Goal: Information Seeking & Learning: Learn about a topic

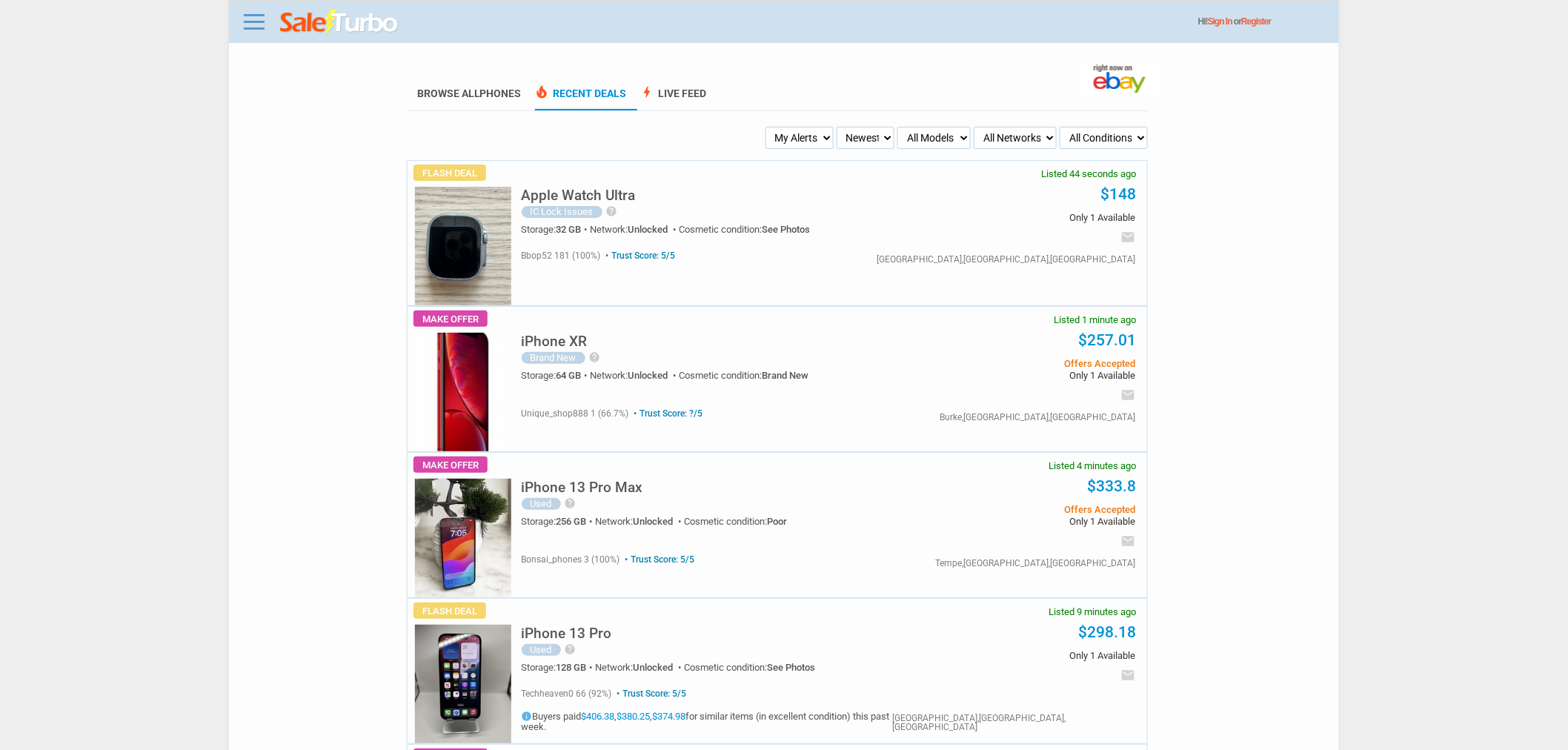
click at [821, 135] on select "My Alerts All Deals BIN Only w/ Offers Only" at bounding box center [800, 137] width 68 height 22
select select "flash_bin"
click at [767, 127] on select "My Alerts All Deals BIN Only w/ Offers Only" at bounding box center [800, 137] width 68 height 22
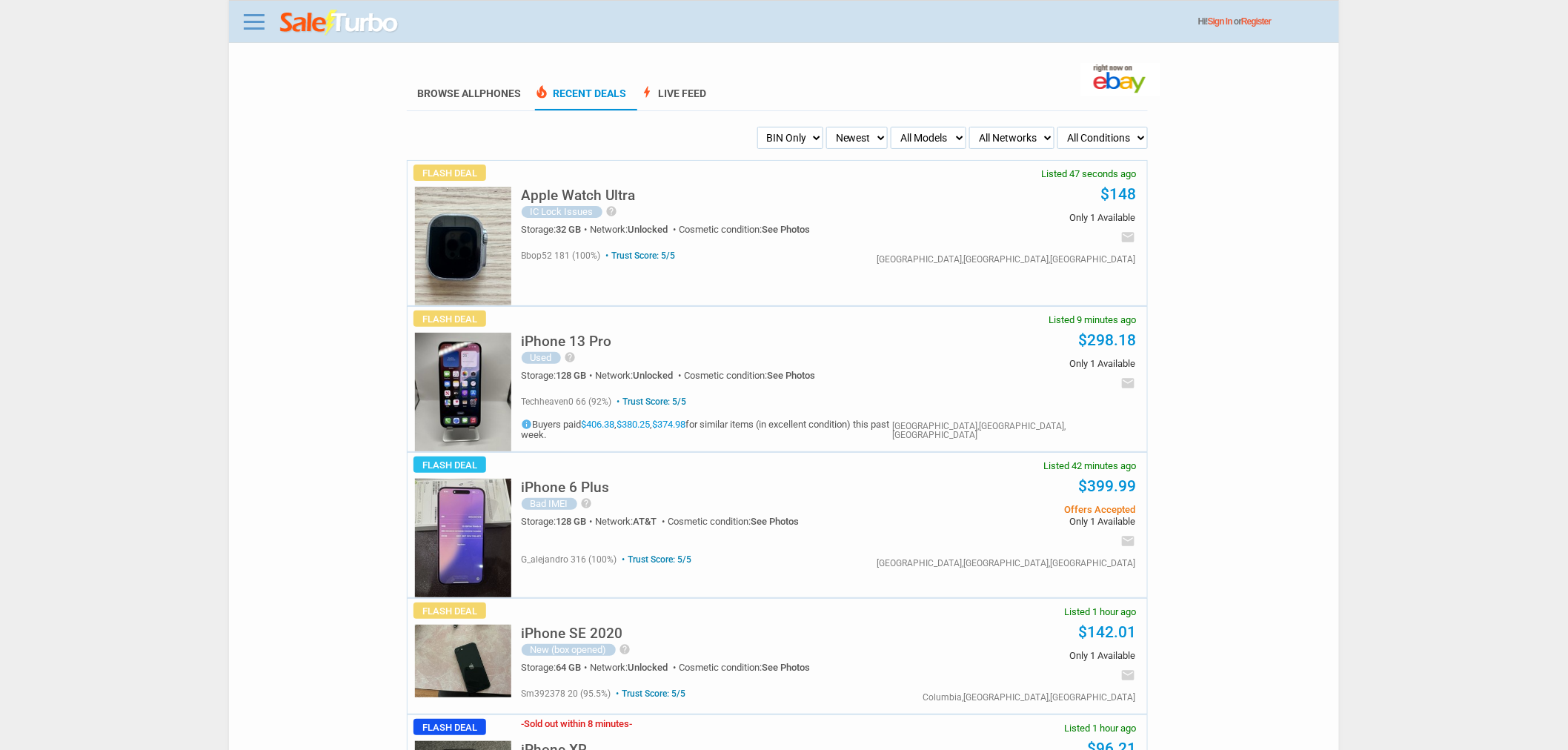
click at [566, 495] on div "iPhone 6 Plus [GEOGRAPHIC_DATA] help Phone has a 6 digit pin. Great for parts i…" at bounding box center [717, 506] width 390 height 77
click at [547, 484] on h5 "iPhone 6 Plus" at bounding box center [566, 487] width 88 height 14
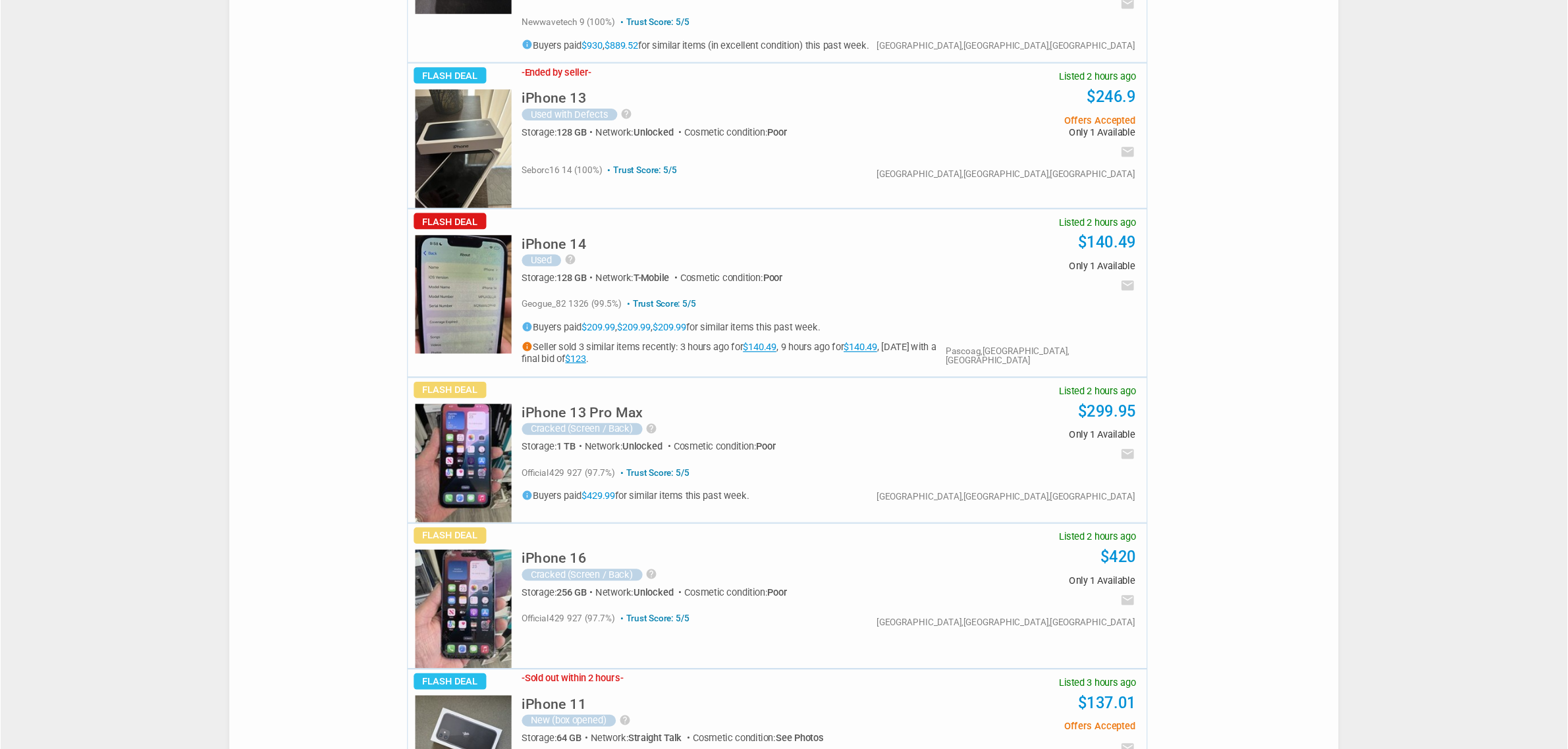
scroll to position [1433, 0]
